Goal: Find specific page/section: Find specific page/section

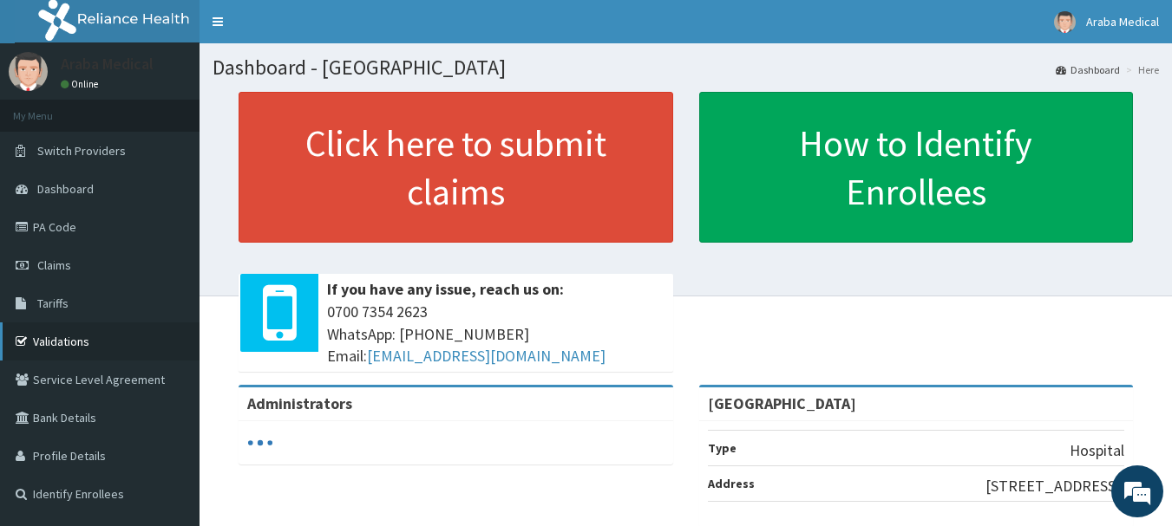
click at [88, 346] on link "Validations" at bounding box center [99, 342] width 199 height 38
click at [55, 339] on link "Validations" at bounding box center [99, 342] width 199 height 38
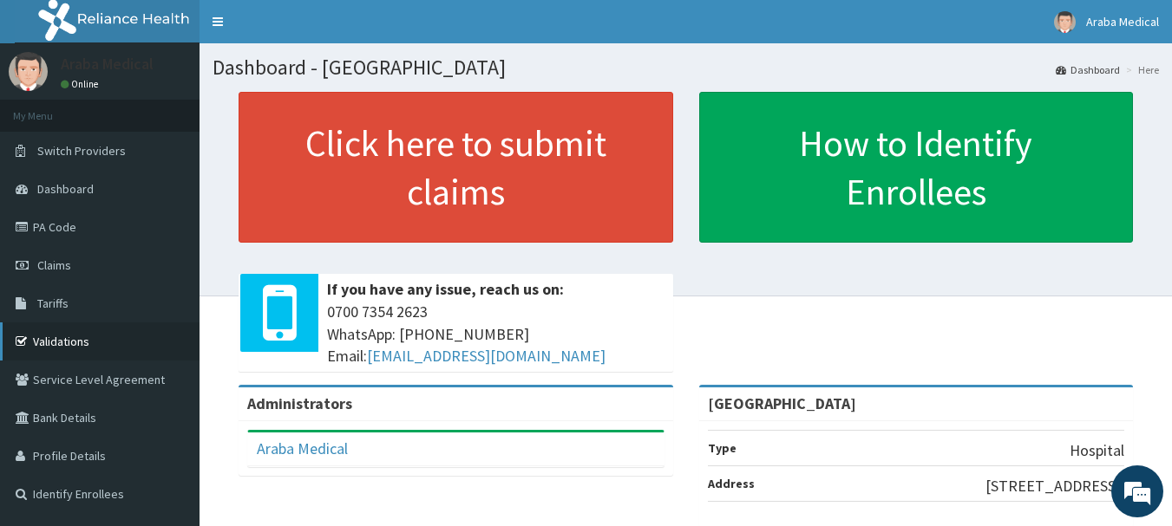
click at [52, 352] on link "Validations" at bounding box center [99, 342] width 199 height 38
